Goal: Use online tool/utility: Utilize a website feature to perform a specific function

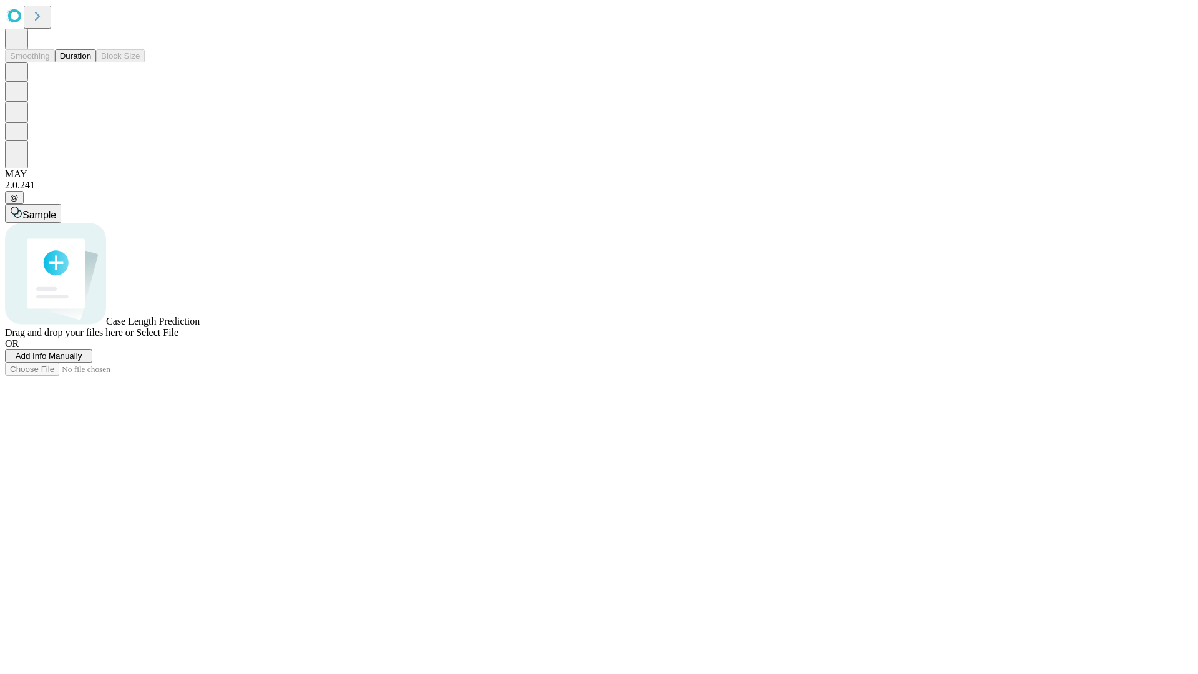
click at [91, 62] on button "Duration" at bounding box center [75, 55] width 41 height 13
click at [82, 361] on span "Add Info Manually" at bounding box center [49, 355] width 67 height 9
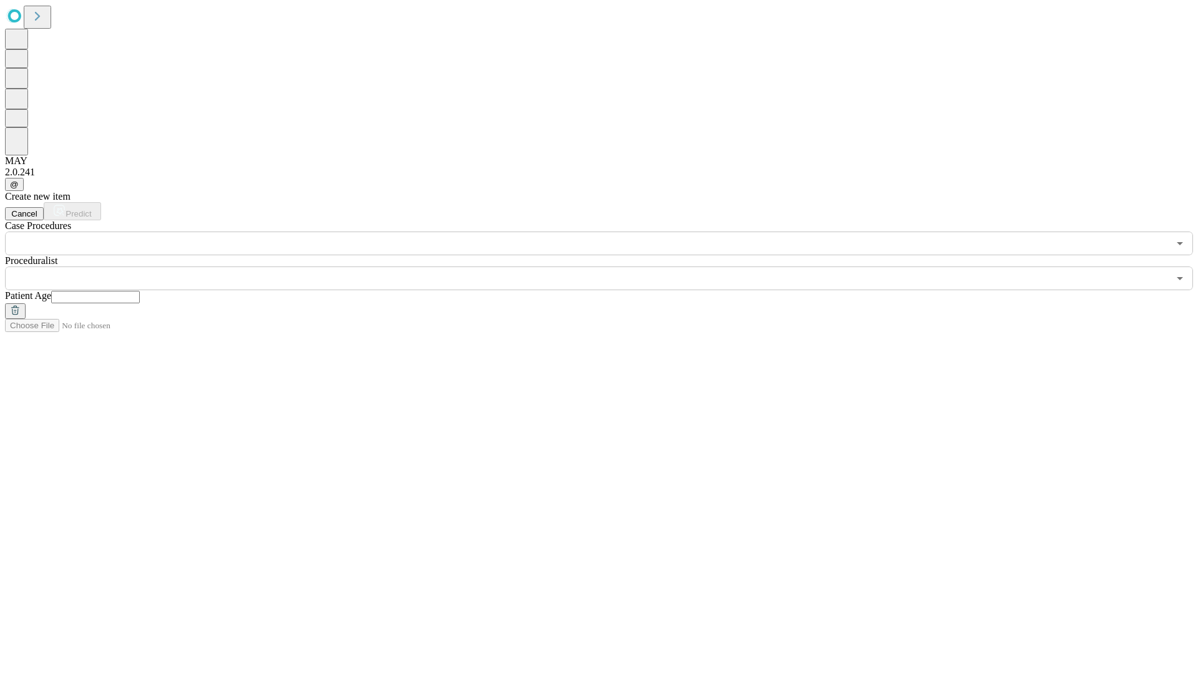
click at [140, 291] on input "text" at bounding box center [95, 297] width 89 height 12
type input "**"
click at [608, 266] on input "text" at bounding box center [587, 278] width 1164 height 24
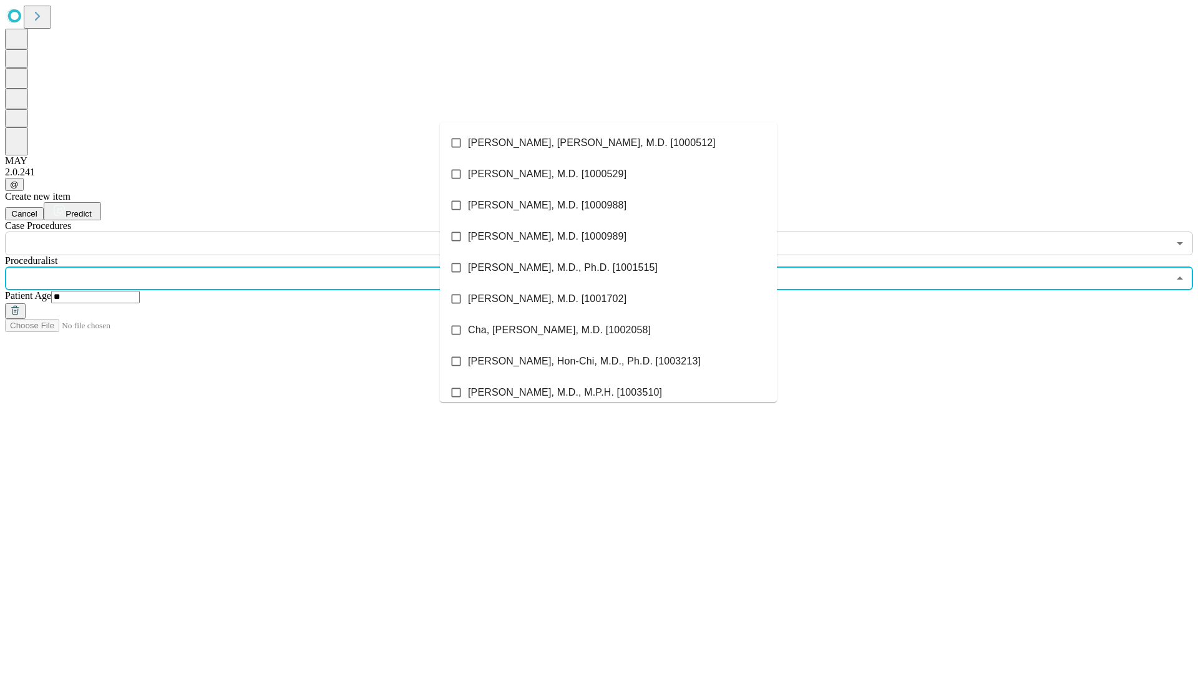
click at [608, 143] on li "[PERSON_NAME], [PERSON_NAME], M.D. [1000512]" at bounding box center [608, 142] width 337 height 31
click at [262, 232] on input "text" at bounding box center [587, 244] width 1164 height 24
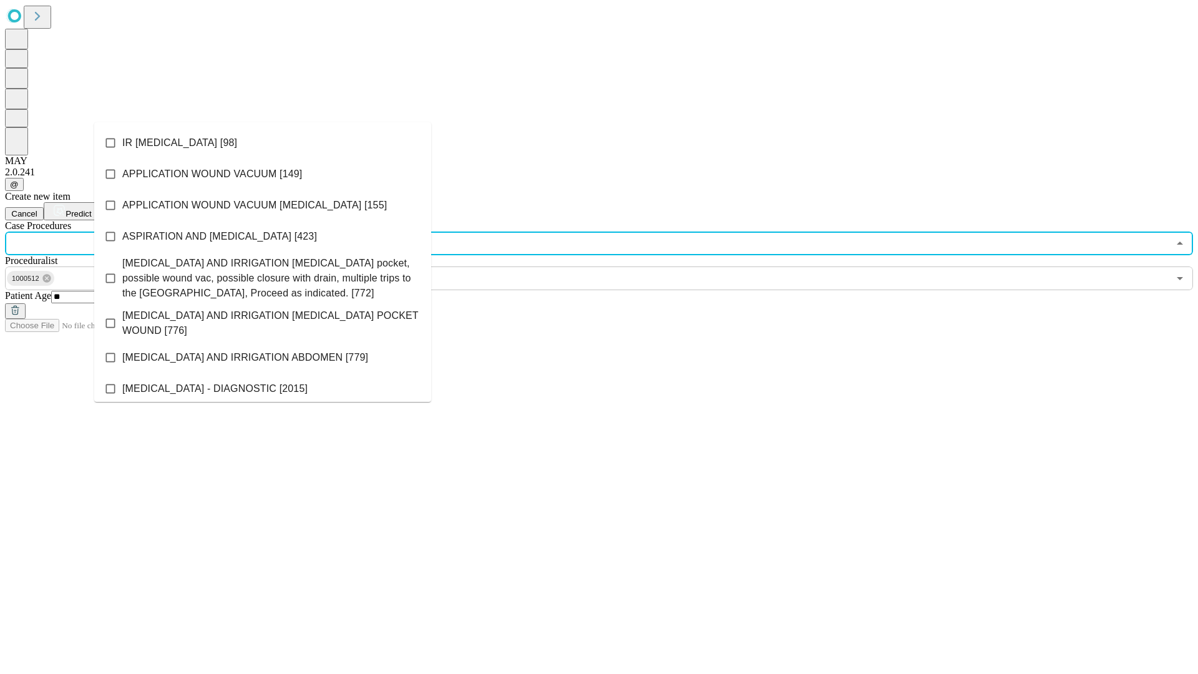
click at [263, 143] on li "IR [MEDICAL_DATA] [98]" at bounding box center [262, 142] width 337 height 31
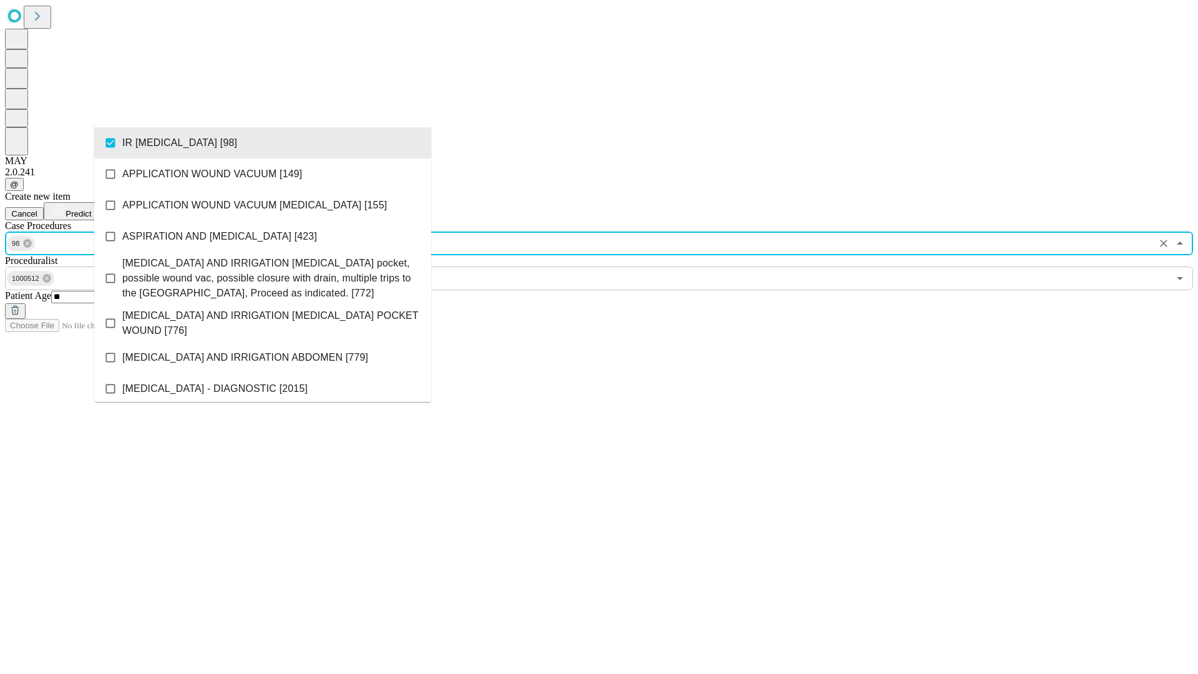
click at [91, 209] on span "Predict" at bounding box center [79, 213] width 26 height 9
